Goal: Information Seeking & Learning: Learn about a topic

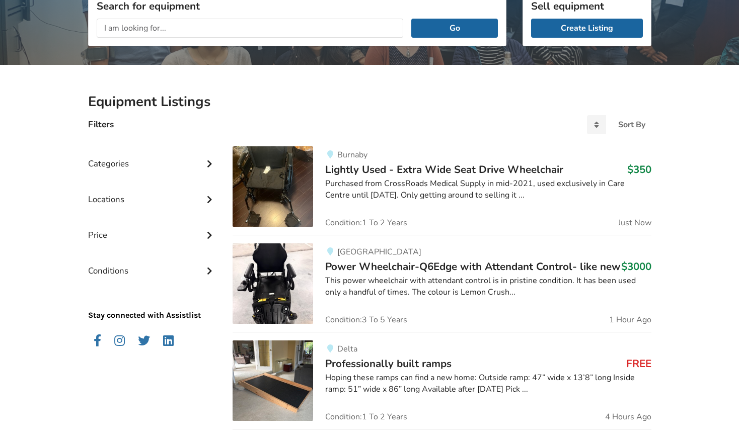
scroll to position [151, 0]
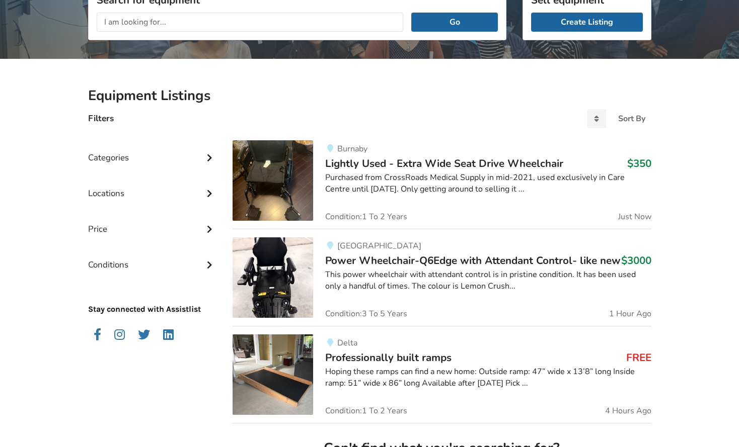
click at [190, 158] on div "Categories" at bounding box center [152, 150] width 129 height 36
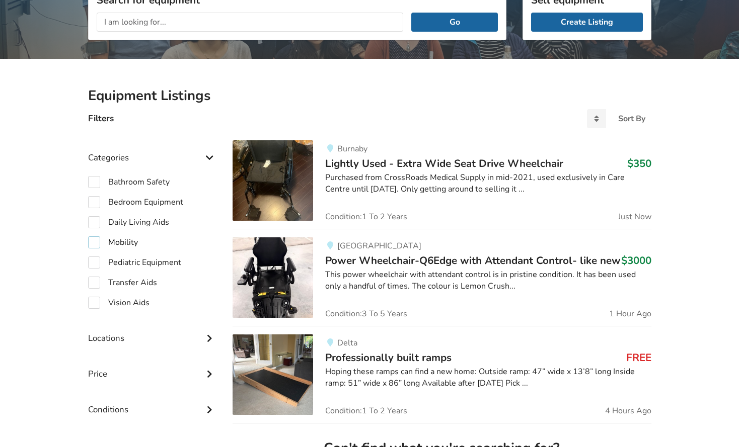
click at [95, 243] on label "Mobility" at bounding box center [113, 243] width 50 height 12
checkbox input "true"
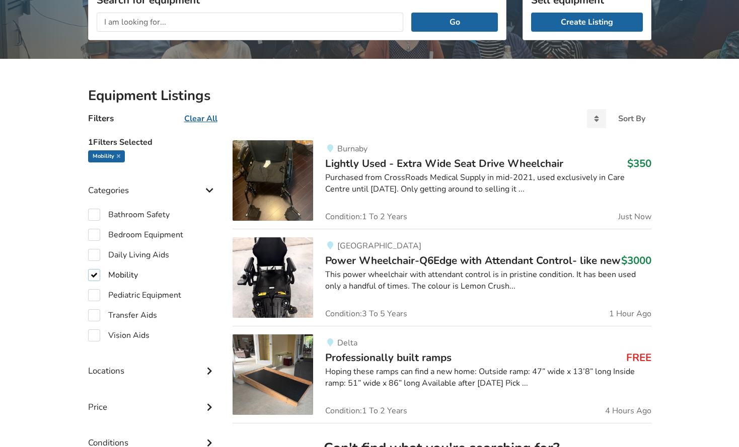
scroll to position [252, 0]
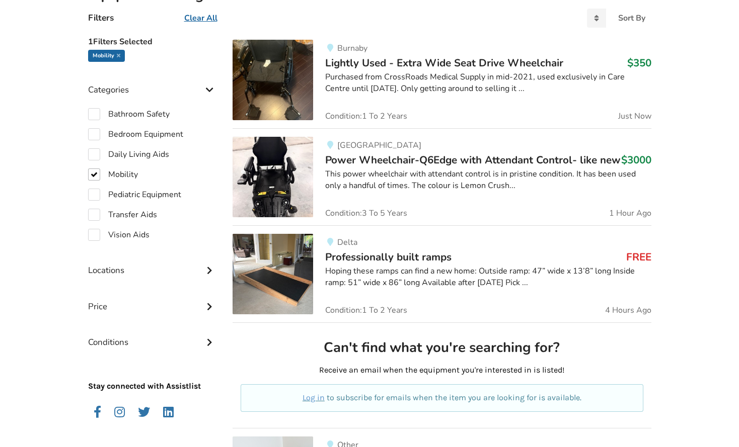
click at [445, 161] on span "Power Wheelchair-Q6Edge with Attendant Control- like new" at bounding box center [472, 160] width 295 height 14
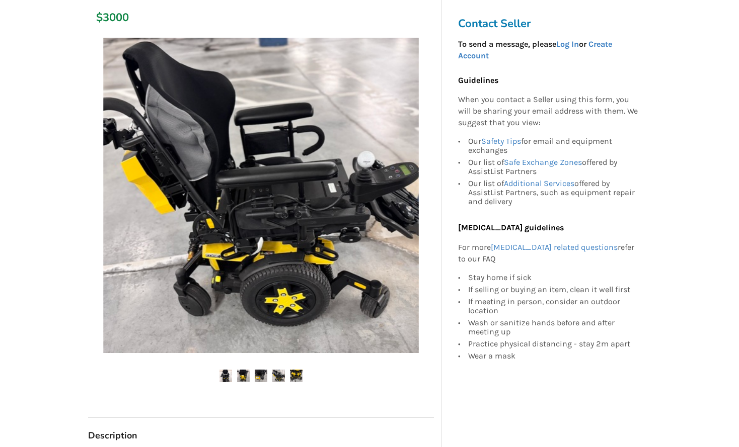
scroll to position [151, 0]
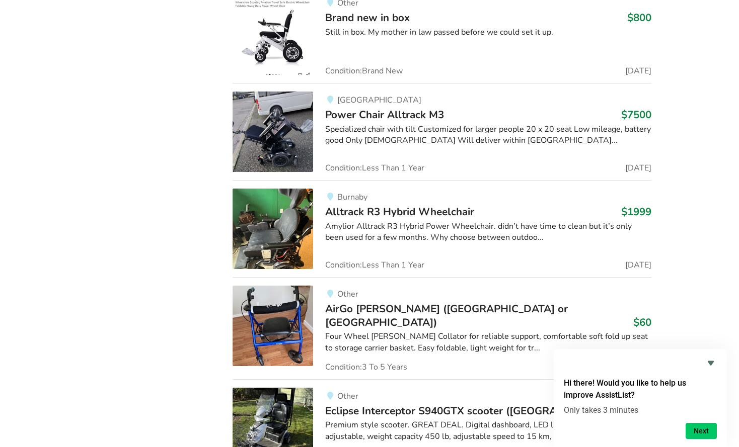
scroll to position [3737, 0]
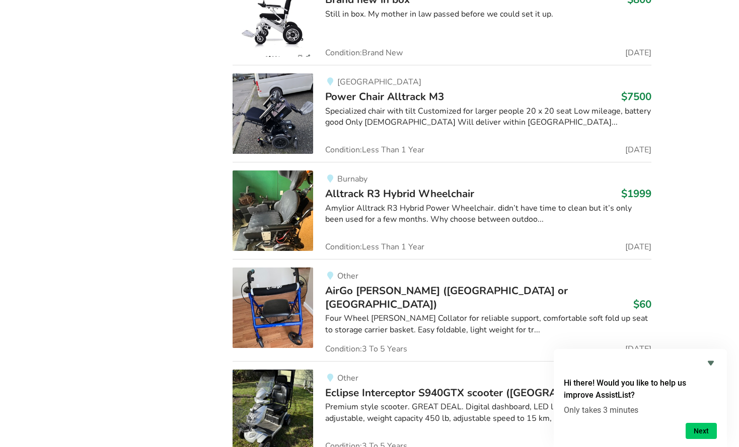
click at [410, 187] on span "Alltrack R3 Hybrid Wheelchair" at bounding box center [399, 194] width 149 height 14
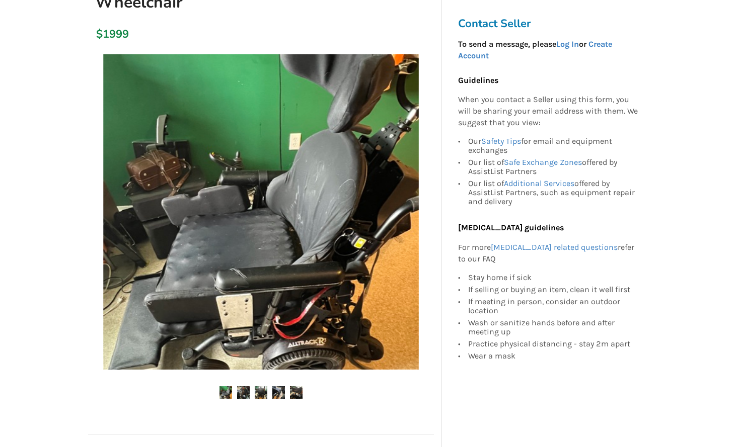
scroll to position [151, 0]
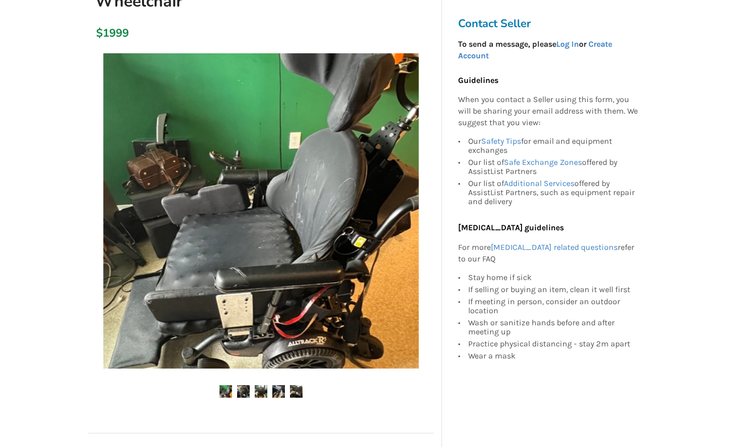
click at [243, 393] on img at bounding box center [243, 392] width 13 height 13
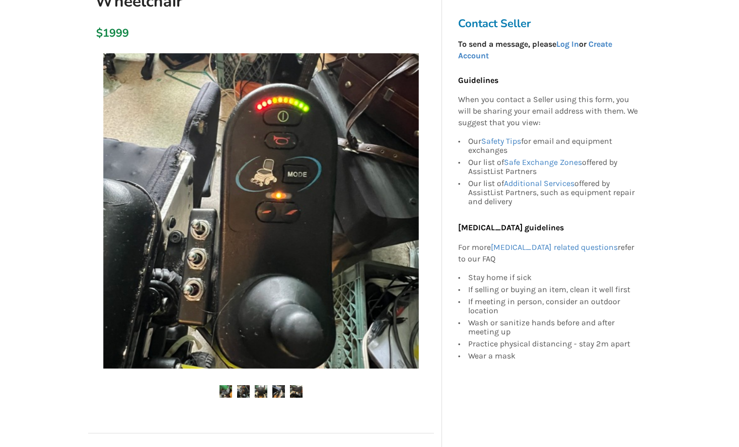
click at [260, 394] on img at bounding box center [261, 392] width 13 height 13
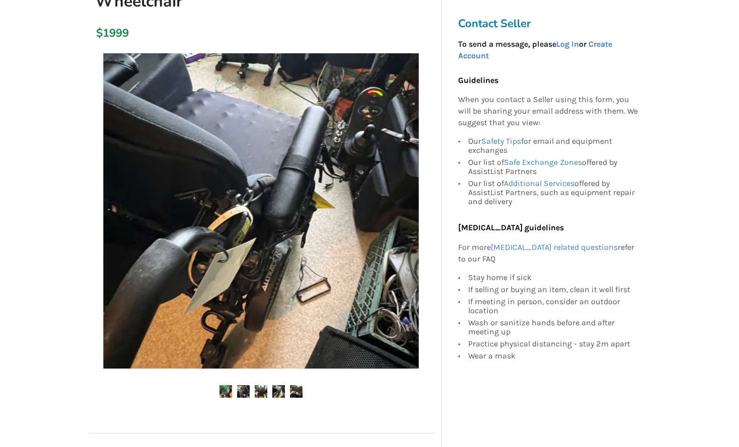
click at [279, 394] on img at bounding box center [278, 392] width 13 height 13
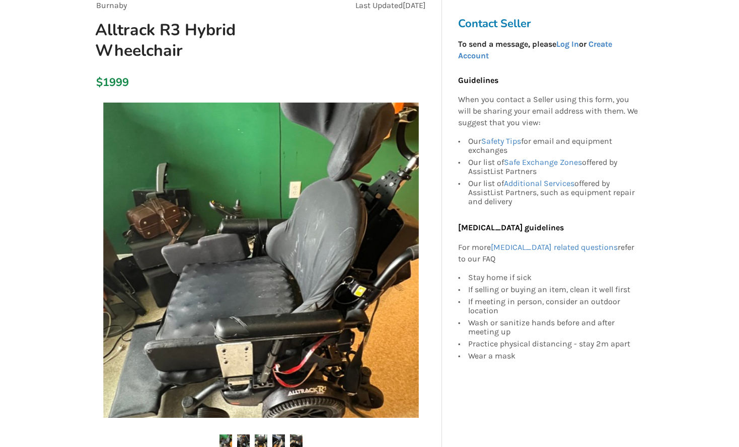
scroll to position [101, 0]
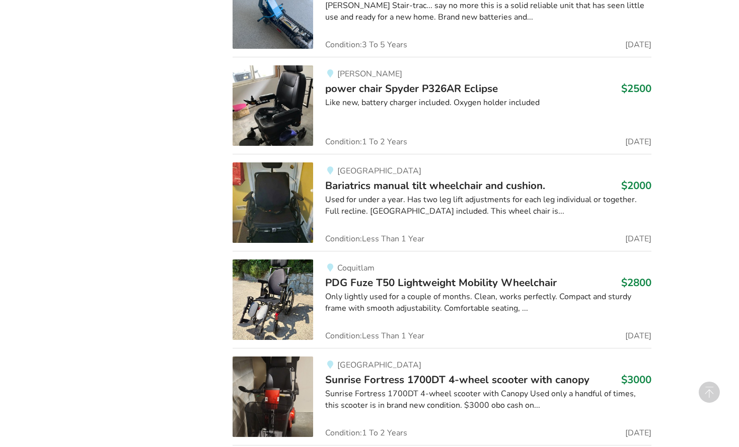
scroll to position [4744, 0]
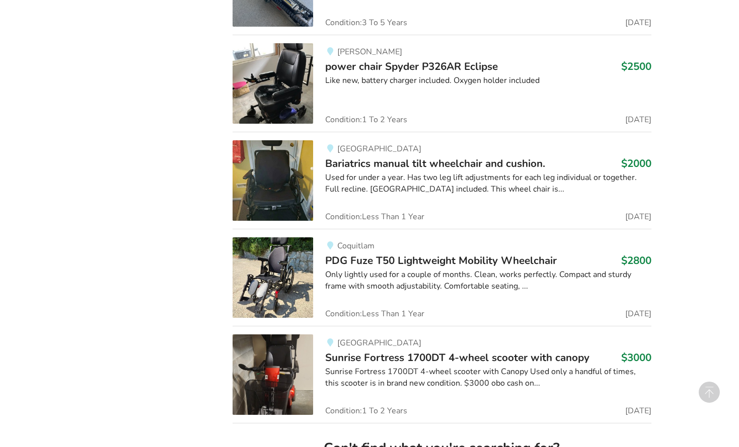
click at [270, 185] on img at bounding box center [273, 180] width 81 height 81
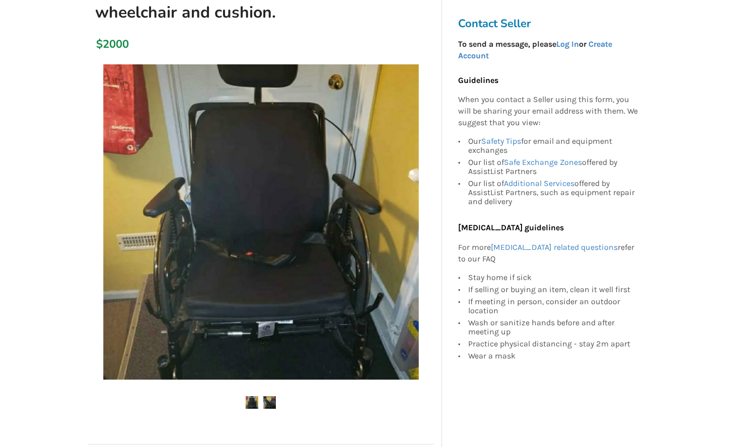
scroll to position [151, 0]
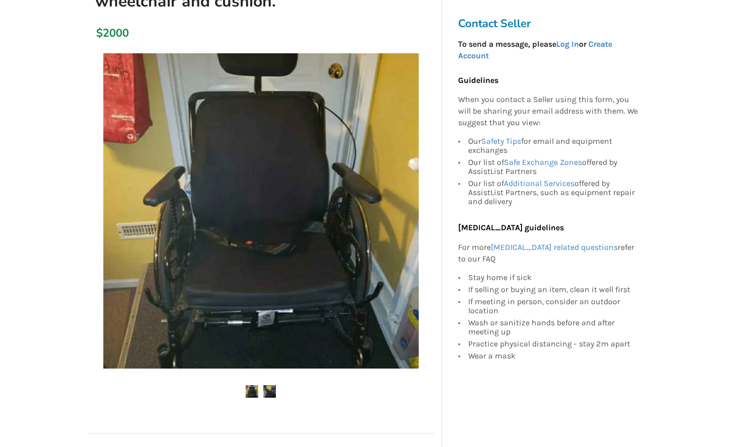
click at [264, 392] on img at bounding box center [269, 392] width 13 height 13
click at [271, 388] on img at bounding box center [269, 392] width 13 height 13
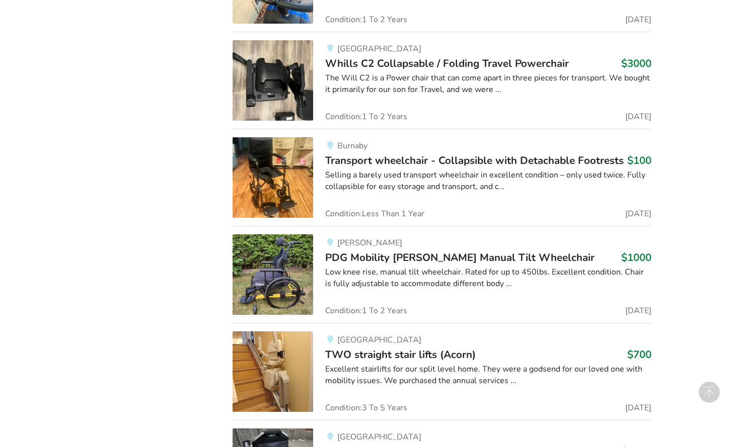
scroll to position [6913, 0]
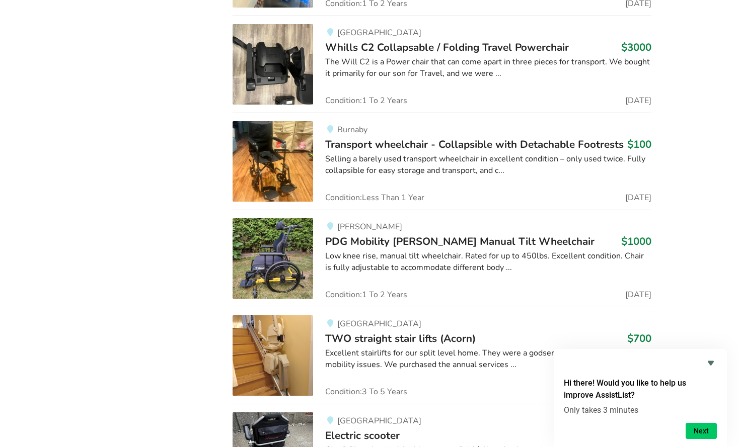
click at [467, 239] on span "PDG Mobility [PERSON_NAME] Manual Tilt Wheelchair" at bounding box center [459, 242] width 269 height 14
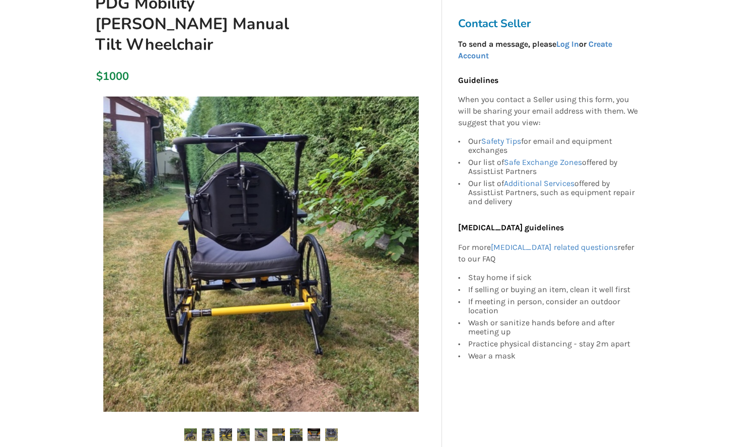
scroll to position [151, 0]
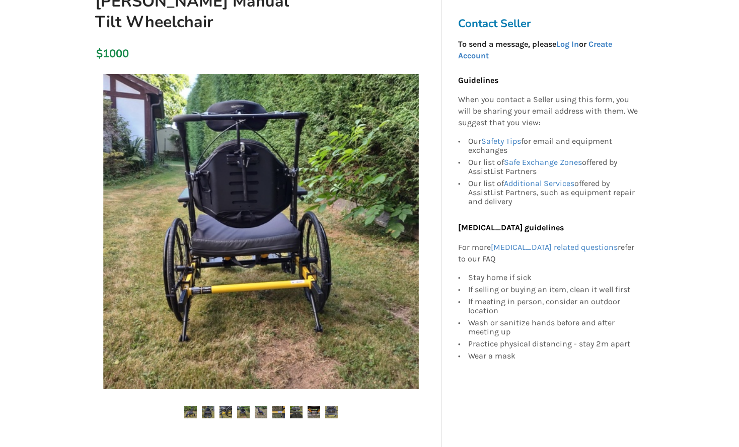
click at [197, 406] on ul at bounding box center [261, 413] width 346 height 14
click at [212, 406] on img at bounding box center [208, 412] width 13 height 13
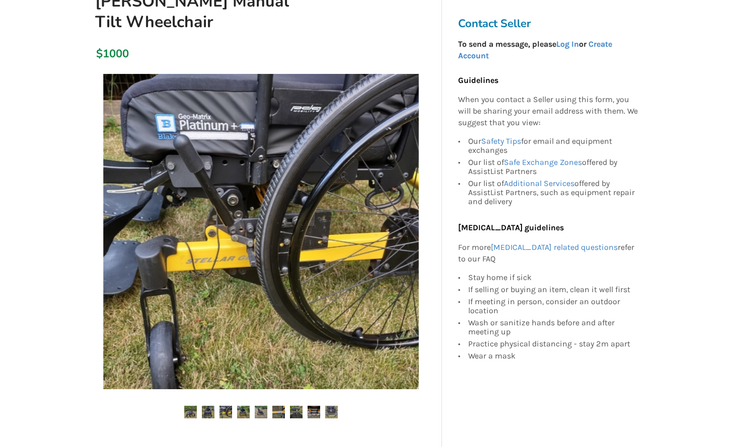
click at [245, 406] on img at bounding box center [243, 412] width 13 height 13
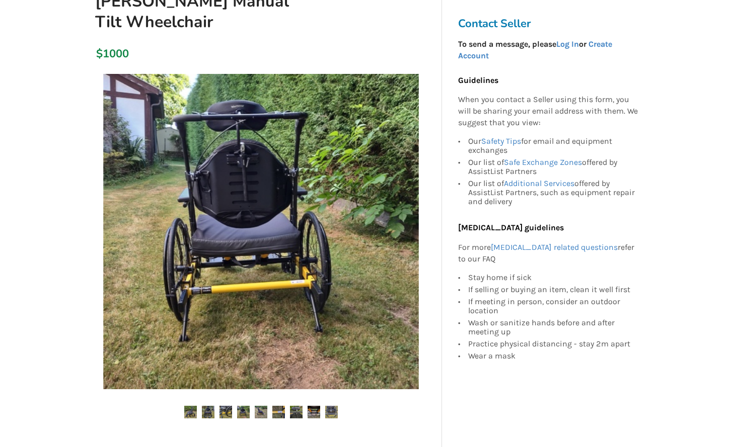
click at [262, 406] on img at bounding box center [261, 412] width 13 height 13
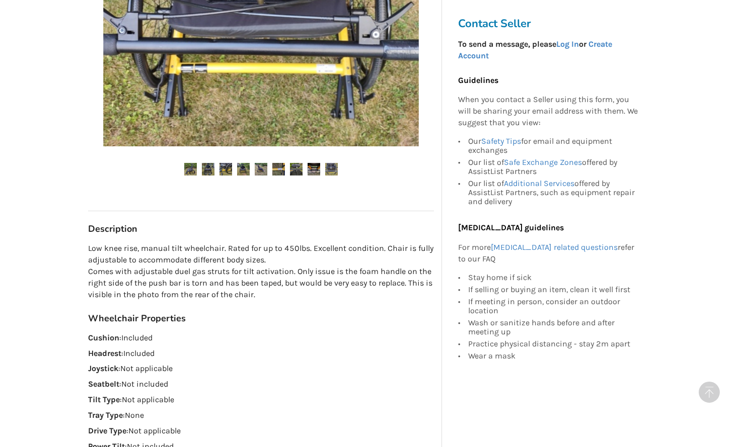
scroll to position [252, 0]
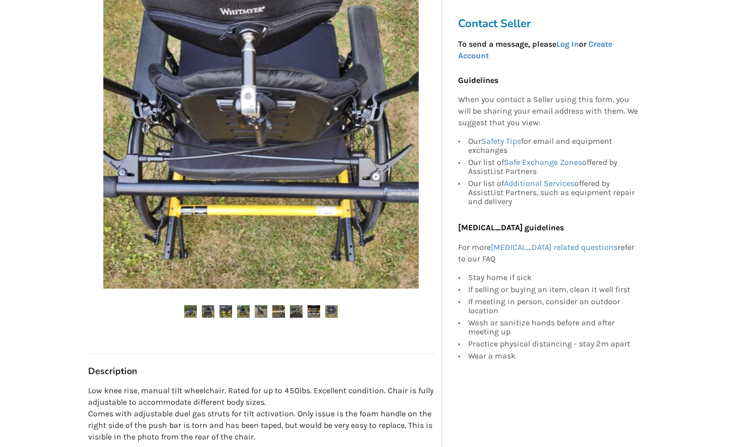
click at [197, 306] on ul at bounding box center [261, 313] width 346 height 14
click at [209, 306] on img at bounding box center [208, 312] width 13 height 13
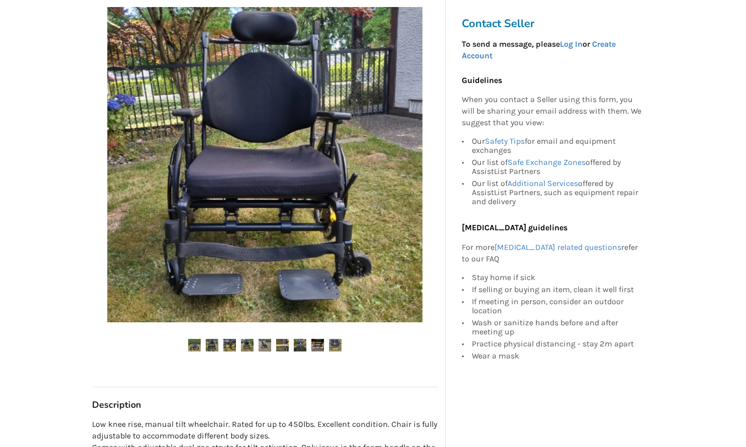
scroll to position [201, 0]
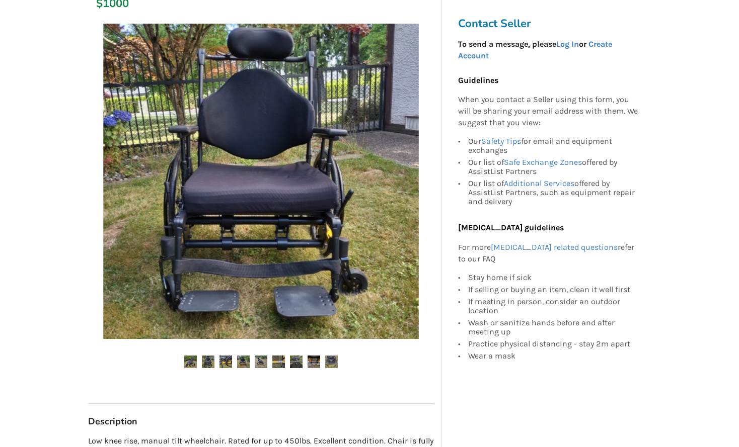
click at [249, 356] on img at bounding box center [243, 362] width 13 height 13
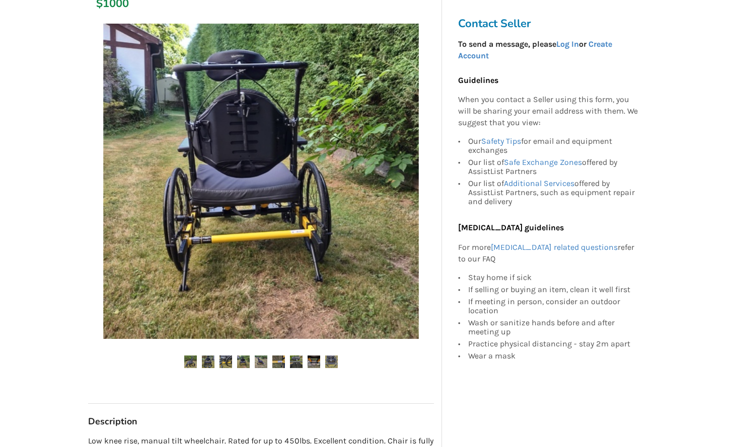
click at [264, 131] on img at bounding box center [261, 182] width 316 height 316
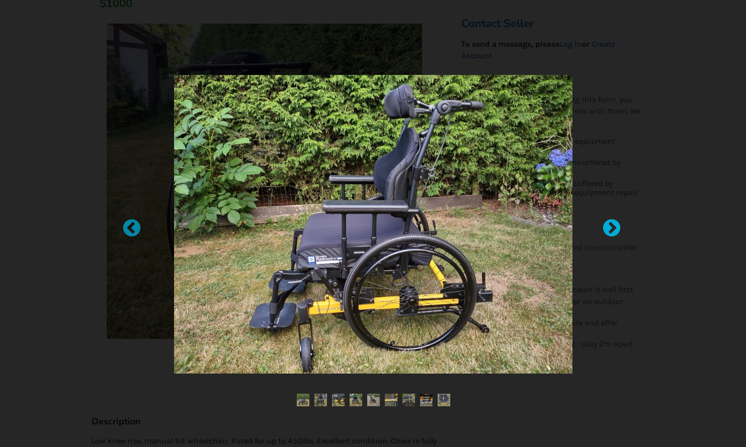
click at [607, 227] on div at bounding box center [607, 224] width 10 height 10
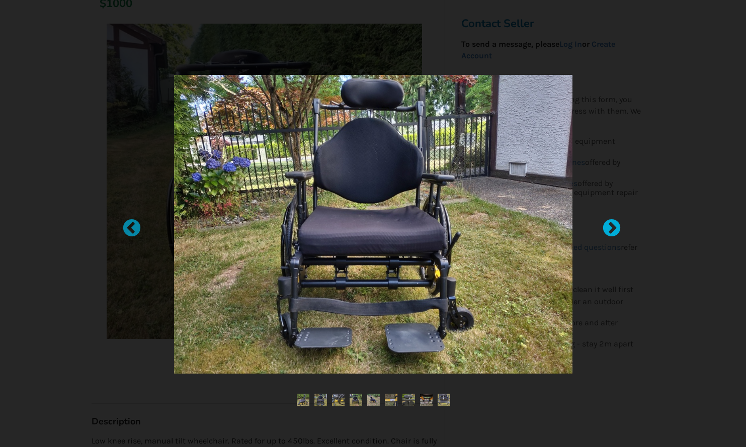
click at [604, 227] on div at bounding box center [607, 224] width 10 height 10
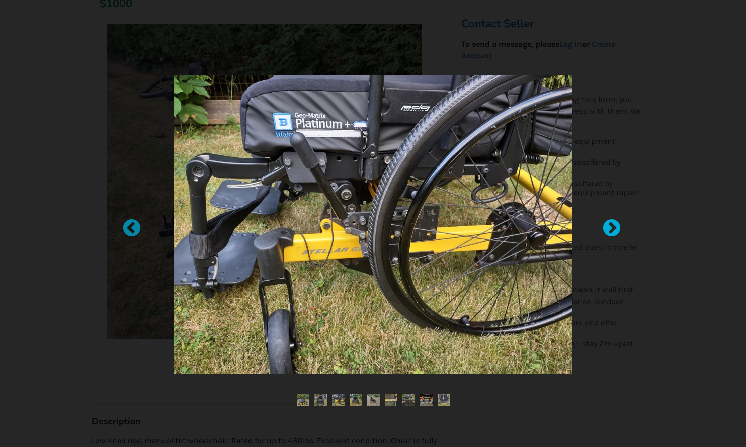
click at [604, 227] on div at bounding box center [607, 224] width 10 height 10
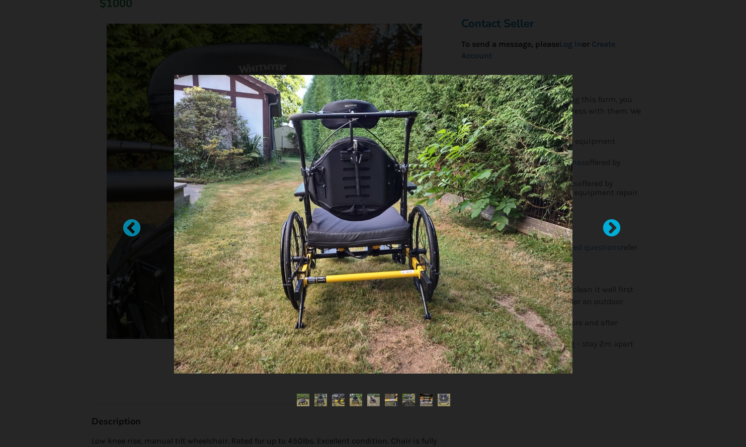
click at [612, 229] on div at bounding box center [607, 224] width 10 height 10
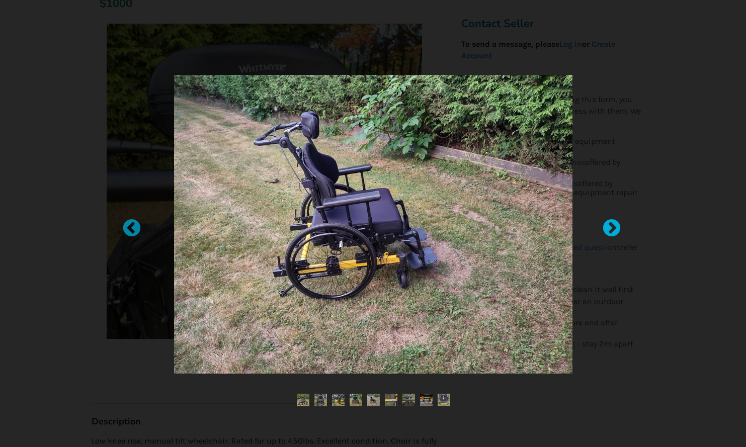
click at [612, 229] on div at bounding box center [607, 224] width 10 height 10
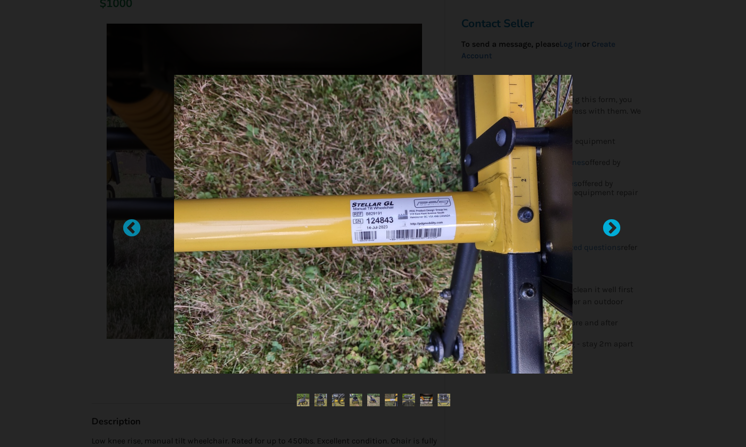
click at [612, 229] on div at bounding box center [607, 224] width 10 height 10
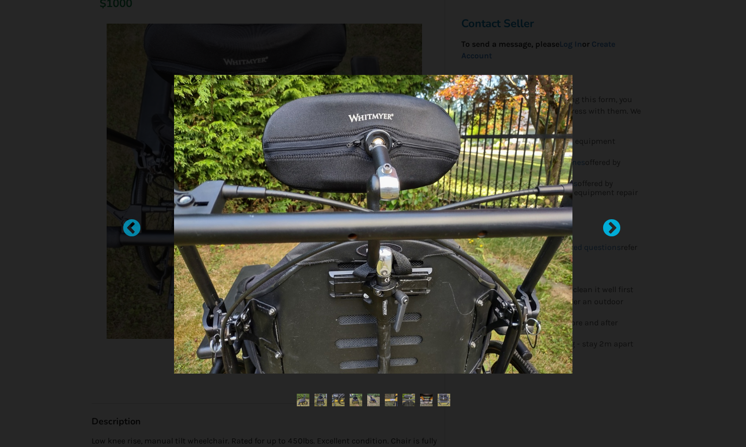
click at [612, 229] on div at bounding box center [607, 224] width 10 height 10
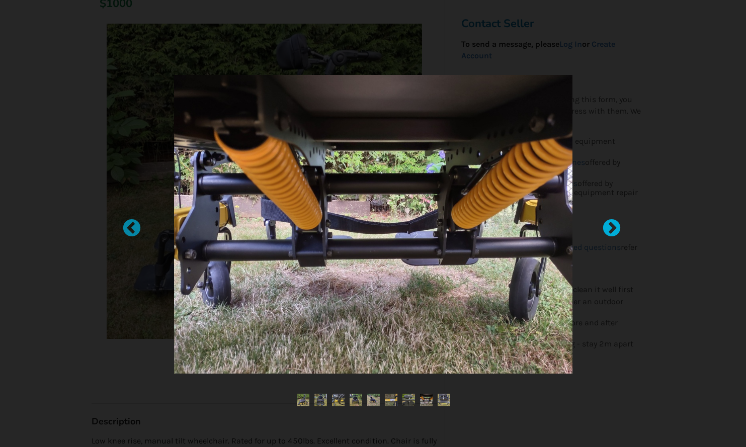
click at [612, 229] on div at bounding box center [607, 224] width 10 height 10
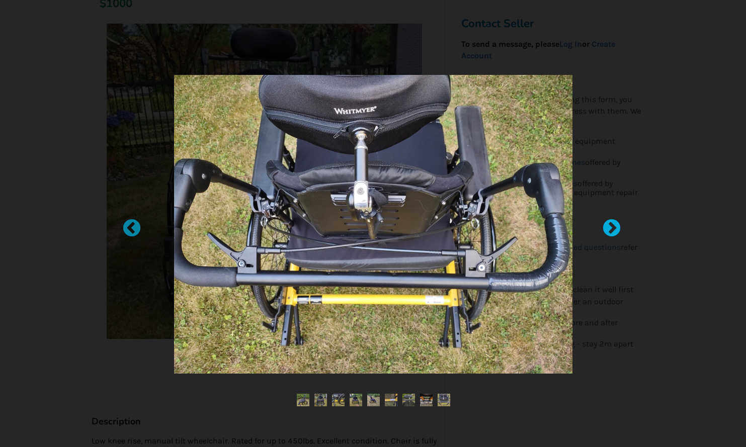
click at [612, 226] on div at bounding box center [607, 224] width 10 height 10
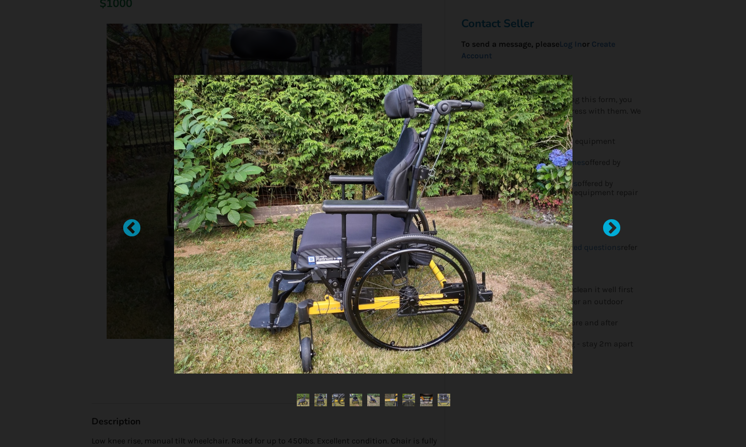
click at [612, 226] on div at bounding box center [607, 224] width 10 height 10
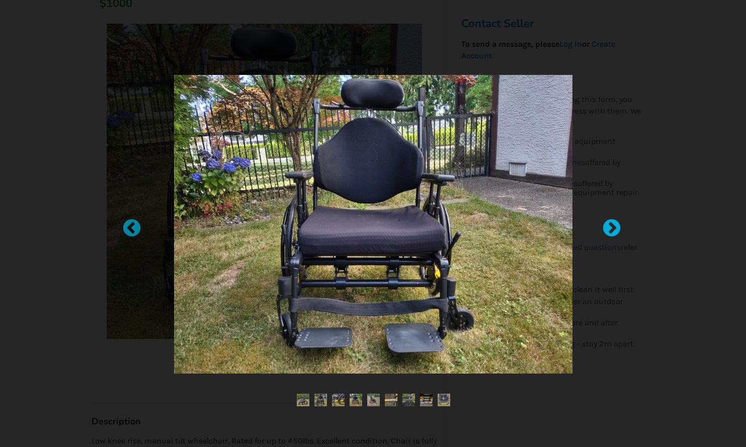
click at [612, 226] on div at bounding box center [607, 224] width 10 height 10
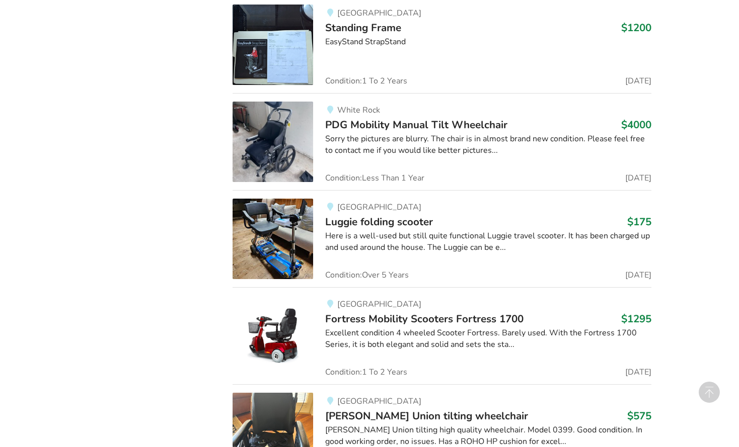
scroll to position [8720, 0]
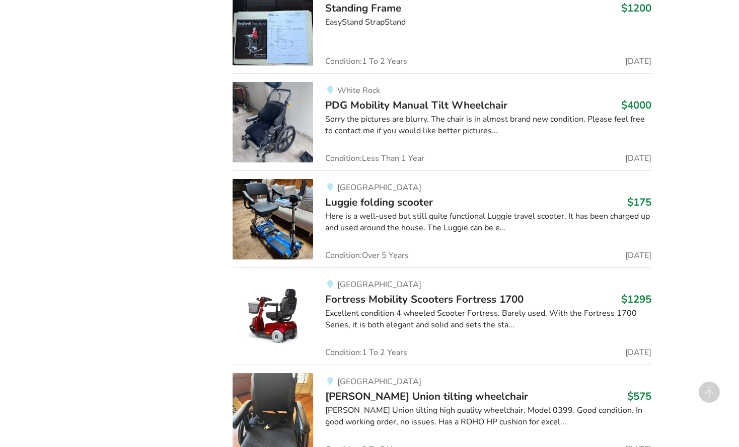
click at [289, 125] on img at bounding box center [273, 122] width 81 height 81
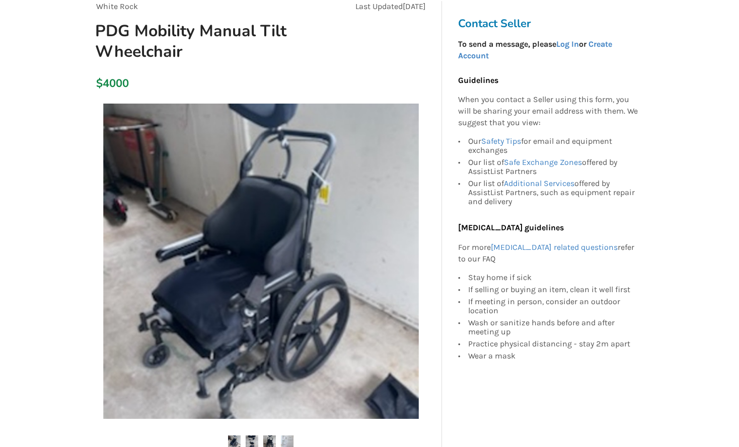
scroll to position [201, 0]
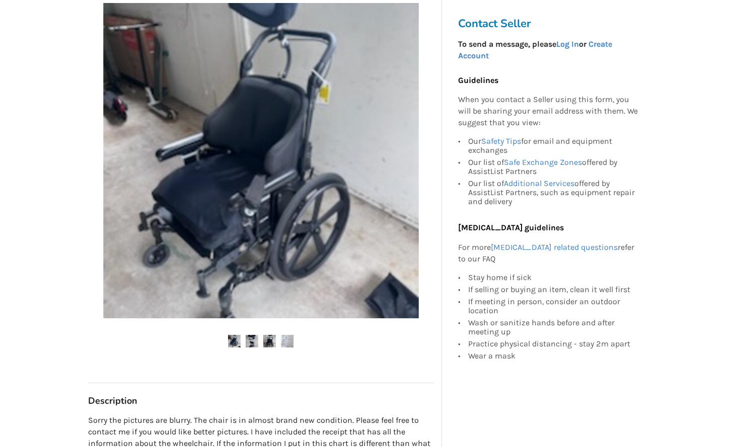
click at [251, 345] on img at bounding box center [252, 341] width 13 height 13
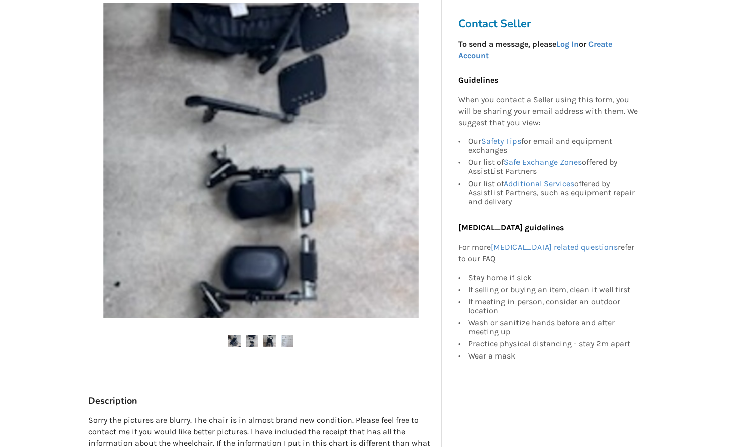
click at [263, 342] on img at bounding box center [269, 341] width 13 height 13
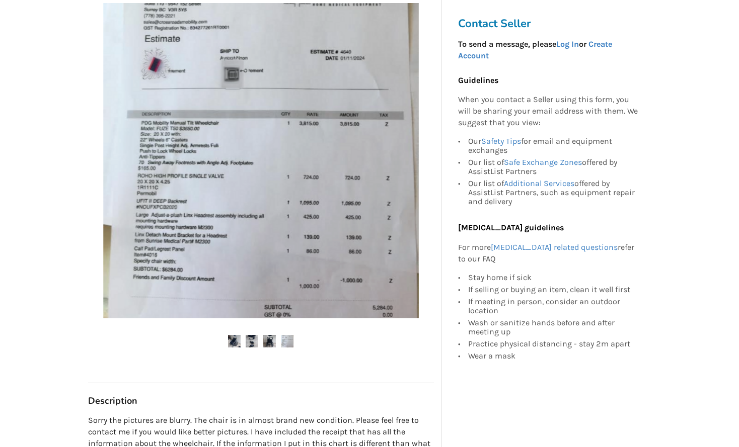
click at [285, 342] on img at bounding box center [287, 341] width 13 height 13
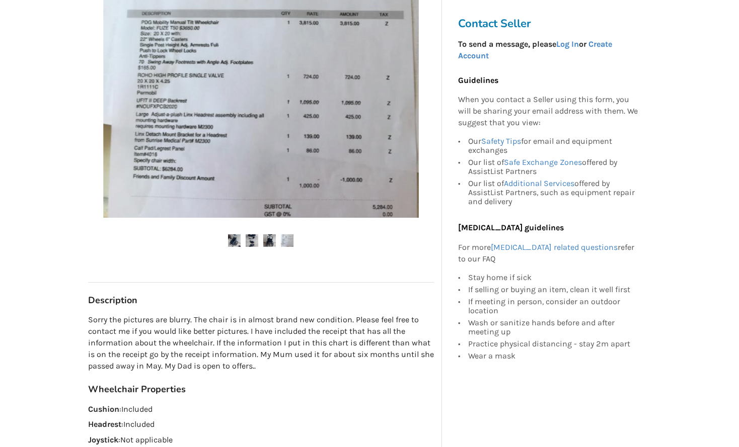
scroll to position [252, 0]
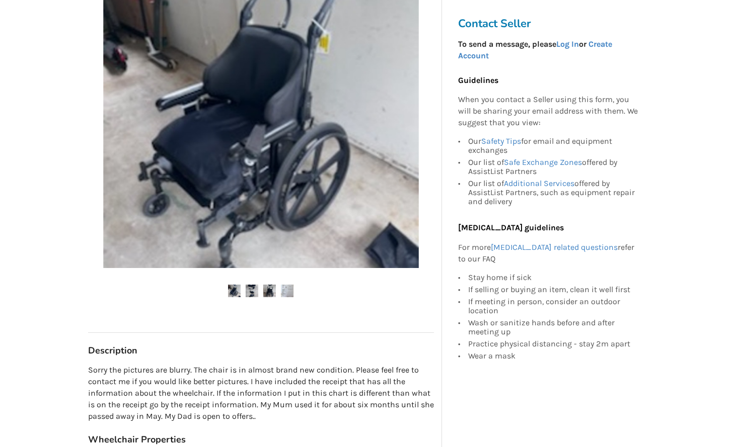
click at [291, 290] on img at bounding box center [287, 291] width 13 height 13
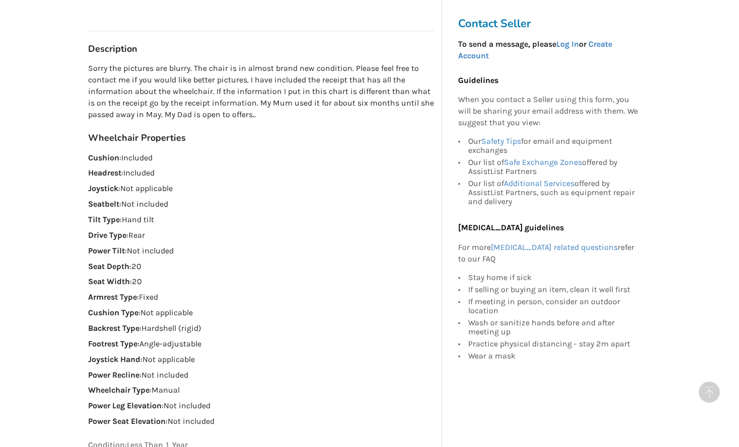
scroll to position [805, 0]
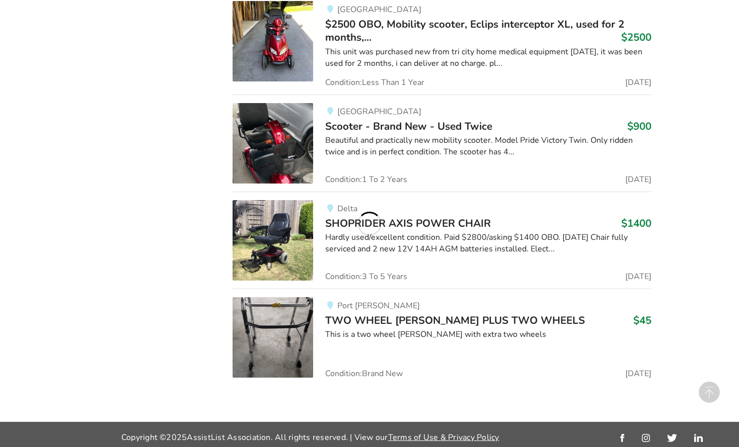
scroll to position [8720, 0]
